Goal: Check status: Check status

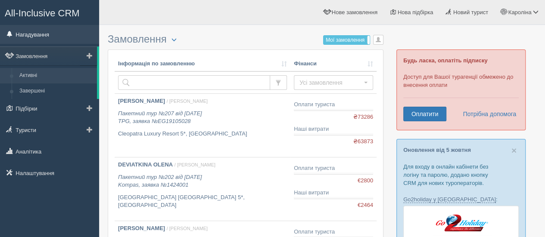
click at [34, 37] on link "Нагадування" at bounding box center [49, 34] width 99 height 19
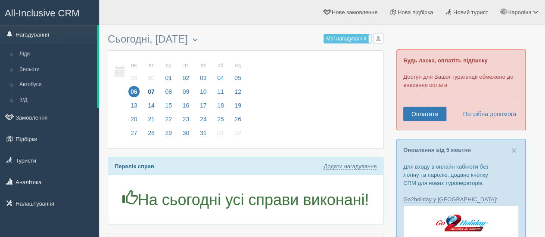
click at [151, 91] on span "07" at bounding box center [151, 91] width 11 height 11
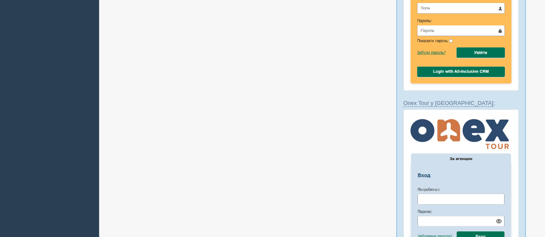
scroll to position [530, 0]
